Goal: Information Seeking & Learning: Learn about a topic

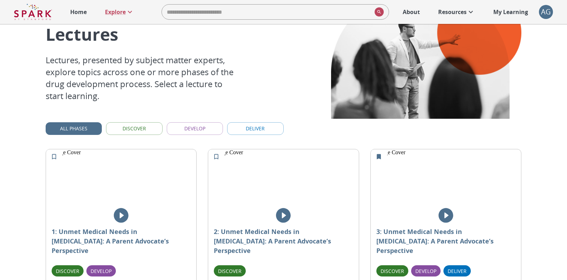
scroll to position [105, 0]
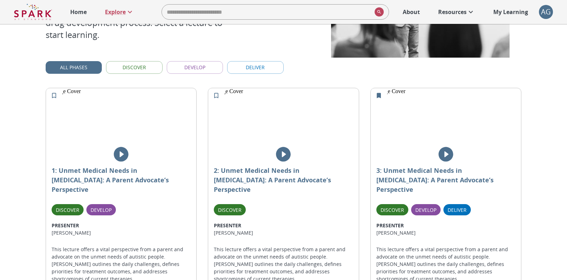
click at [274, 111] on img at bounding box center [283, 120] width 150 height 65
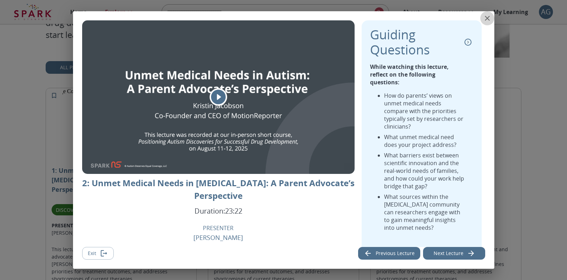
click at [488, 16] on icon "close" at bounding box center [487, 18] width 8 height 8
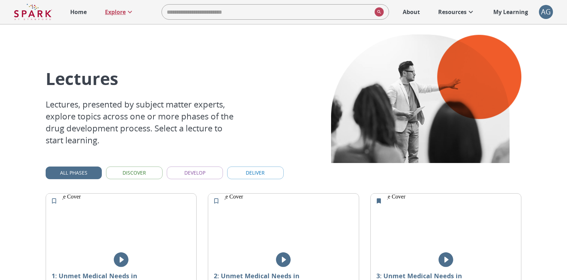
click at [111, 11] on p "Explore" at bounding box center [115, 12] width 21 height 8
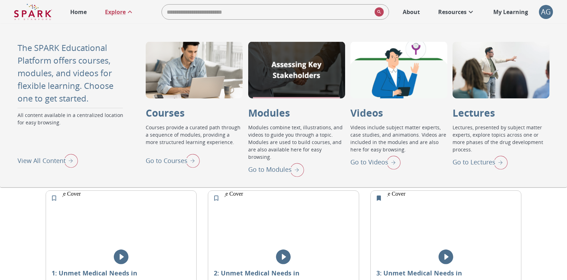
scroll to position [4, 0]
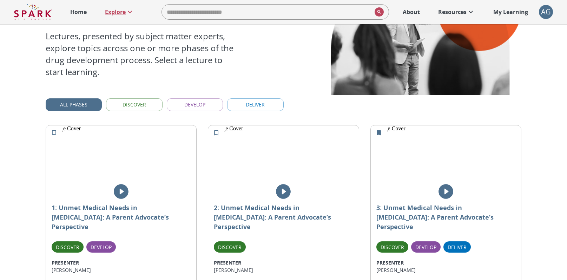
scroll to position [91, 0]
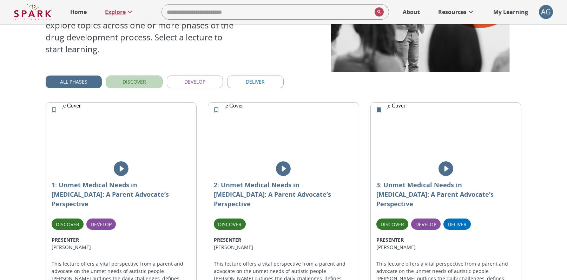
click at [135, 81] on button "Discover" at bounding box center [134, 82] width 56 height 13
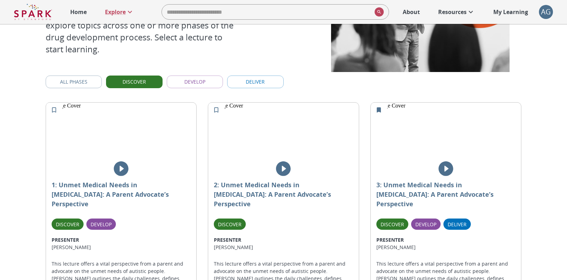
click at [184, 80] on button "Develop" at bounding box center [195, 82] width 56 height 13
click at [143, 83] on button "Discover" at bounding box center [134, 82] width 56 height 13
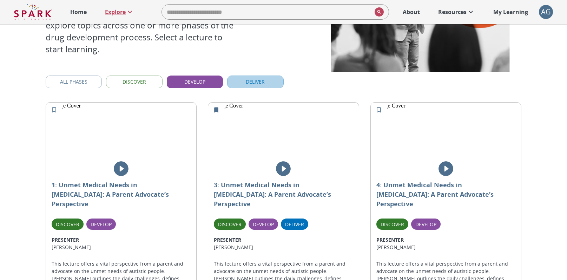
click at [244, 82] on button "Deliver" at bounding box center [255, 82] width 56 height 13
click at [197, 83] on button "Develop" at bounding box center [195, 82] width 56 height 13
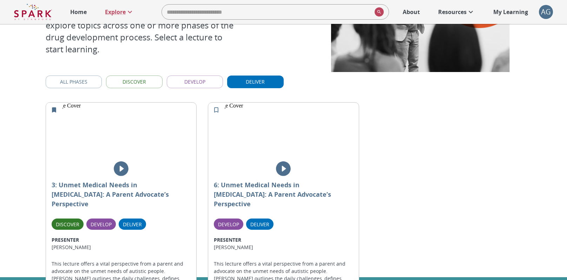
click at [245, 84] on button "Deliver" at bounding box center [255, 82] width 56 height 13
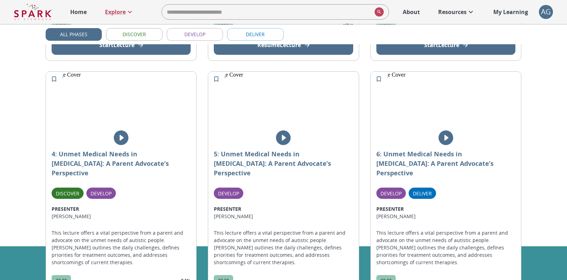
scroll to position [379, 0]
click at [120, 131] on icon "play" at bounding box center [121, 138] width 15 height 15
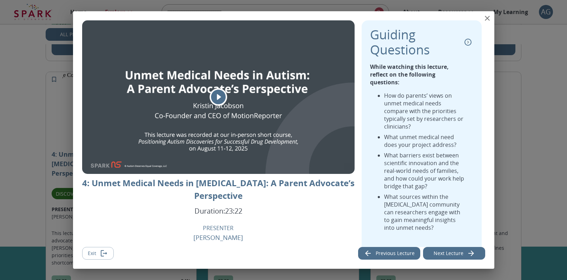
click at [488, 19] on icon "close" at bounding box center [487, 18] width 8 height 8
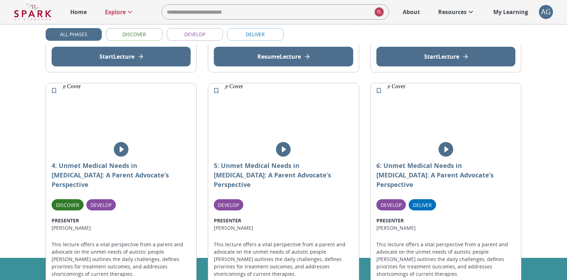
scroll to position [0, 0]
